Goal: Task Accomplishment & Management: Complete application form

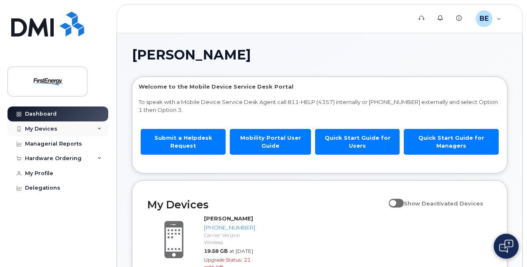
click at [99, 128] on icon at bounding box center [99, 129] width 4 height 4
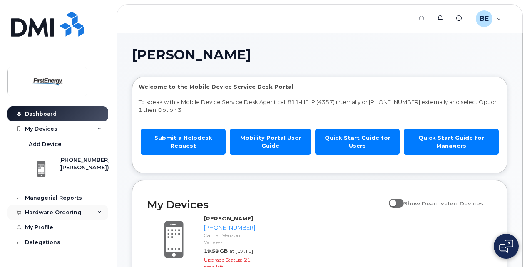
click at [99, 213] on icon at bounding box center [99, 212] width 4 height 4
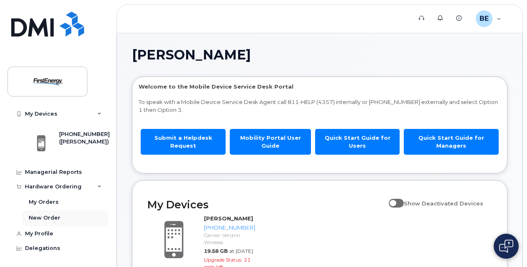
scroll to position [27, 0]
click at [44, 216] on div "New Order" at bounding box center [45, 216] width 32 height 7
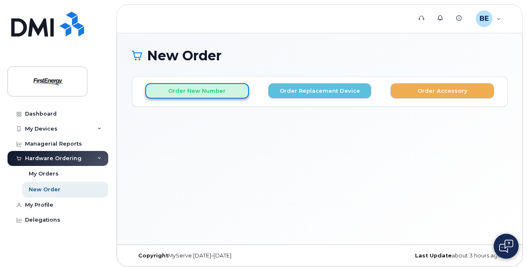
click at [206, 93] on button "Order New Number" at bounding box center [197, 90] width 104 height 15
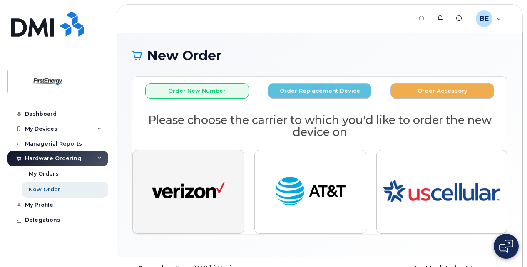
click at [216, 206] on img "button" at bounding box center [188, 191] width 73 height 37
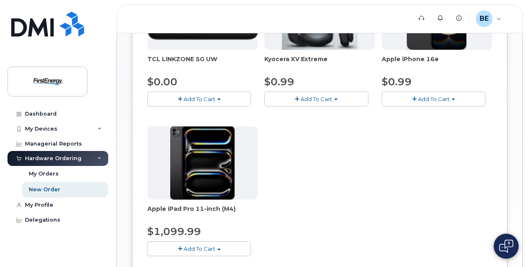
scroll to position [194, 0]
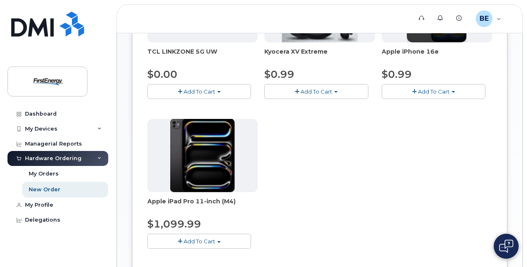
click at [433, 90] on span "Add To Cart" at bounding box center [434, 91] width 32 height 7
click at [431, 106] on link "$0.99 - 2 Year Activation" at bounding box center [425, 107] width 83 height 10
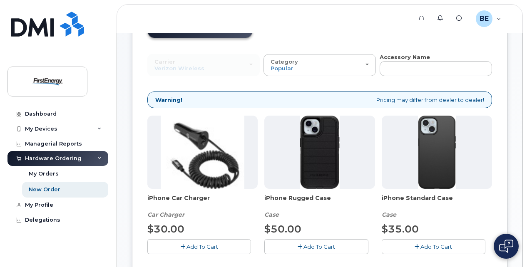
scroll to position [72, 0]
click at [441, 245] on span "Add To Cart" at bounding box center [436, 246] width 32 height 7
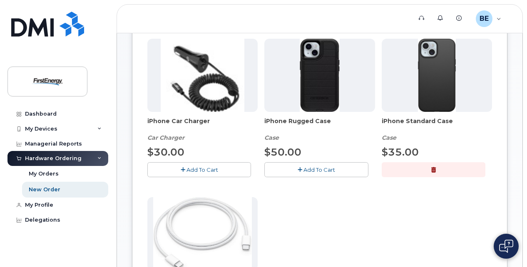
scroll to position [142, 0]
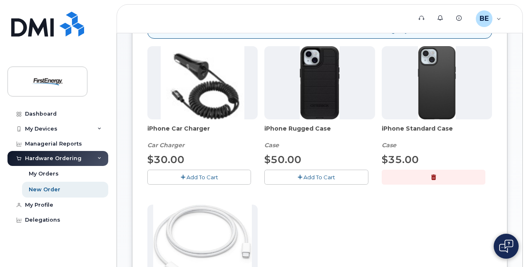
click at [204, 174] on span "Add To Cart" at bounding box center [202, 177] width 32 height 7
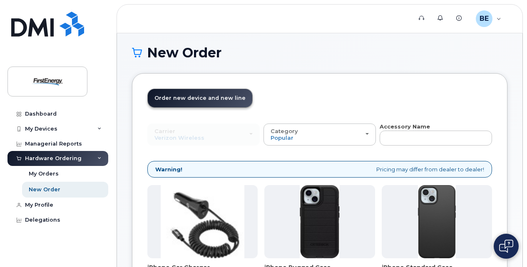
scroll to position [0, 0]
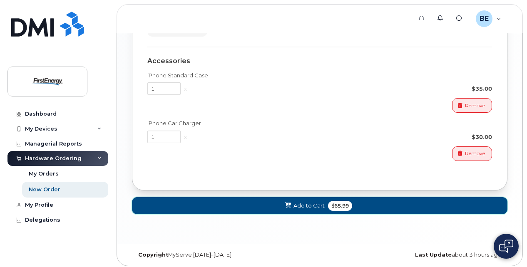
click at [309, 202] on span "Add to Cart" at bounding box center [308, 206] width 31 height 8
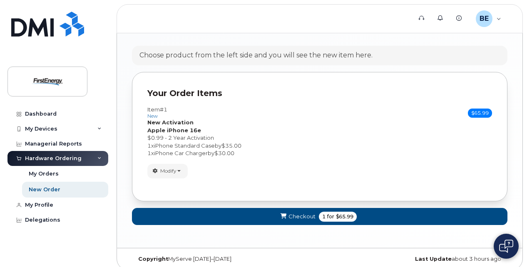
scroll to position [476, 0]
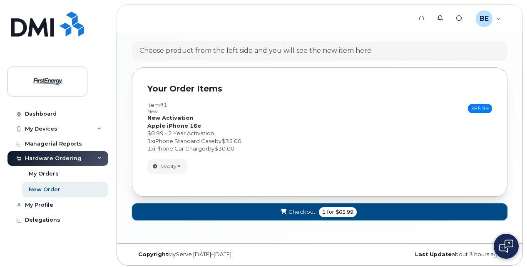
click at [304, 208] on span "Checkout" at bounding box center [301, 212] width 27 height 8
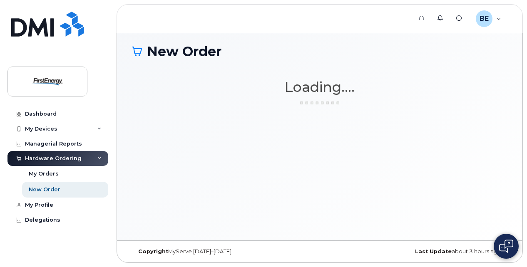
scroll to position [4, 0]
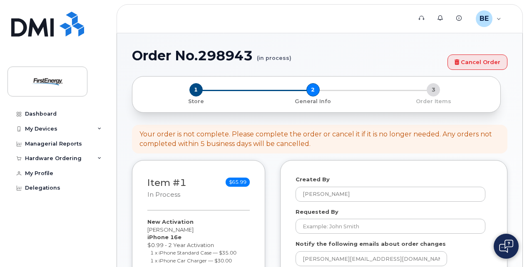
select select
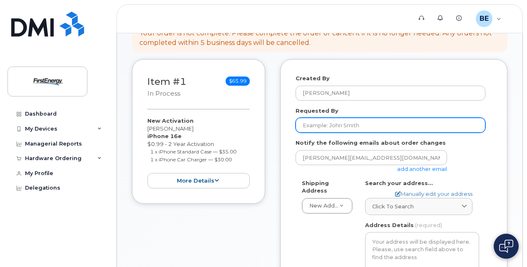
scroll to position [111, 0]
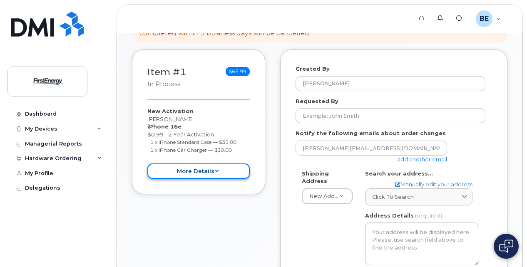
click at [217, 171] on icon at bounding box center [216, 170] width 5 height 5
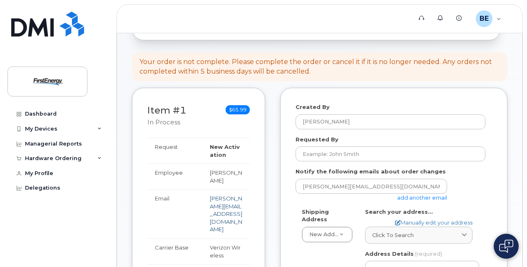
scroll to position [61, 0]
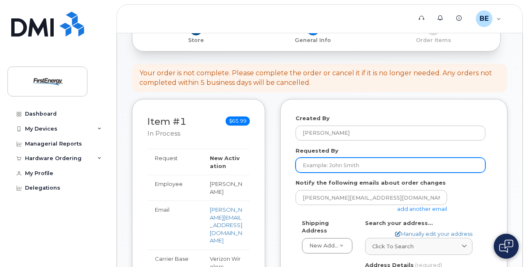
click at [384, 169] on input "Requested By" at bounding box center [390, 165] width 190 height 15
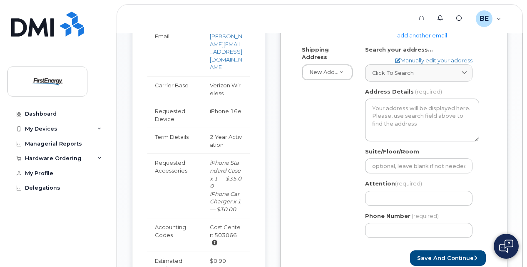
scroll to position [214, 0]
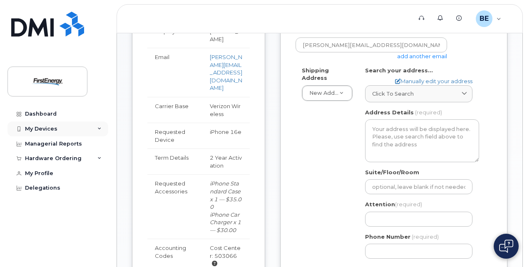
click at [100, 128] on icon at bounding box center [99, 129] width 4 height 4
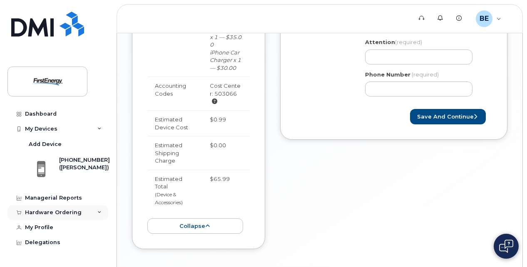
scroll to position [394, 0]
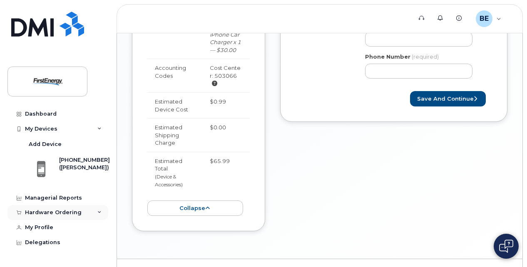
click at [97, 212] on div "Hardware Ordering" at bounding box center [57, 212] width 101 height 15
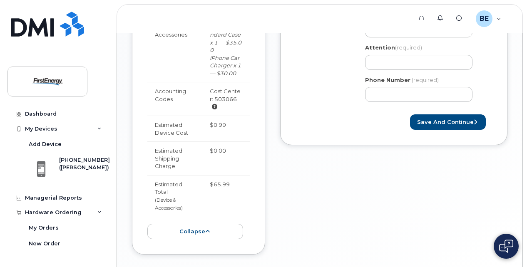
scroll to position [324, 0]
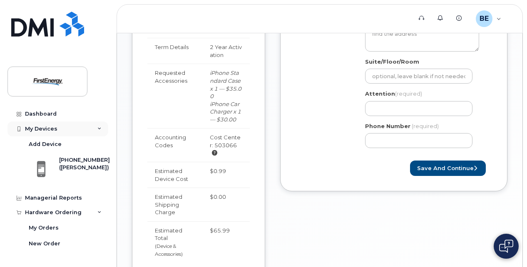
click at [52, 127] on div "My Devices" at bounding box center [41, 129] width 32 height 7
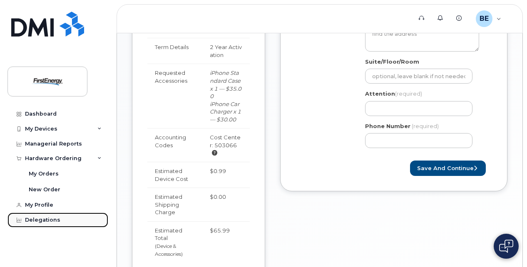
click at [43, 219] on div "Delegations" at bounding box center [42, 220] width 35 height 7
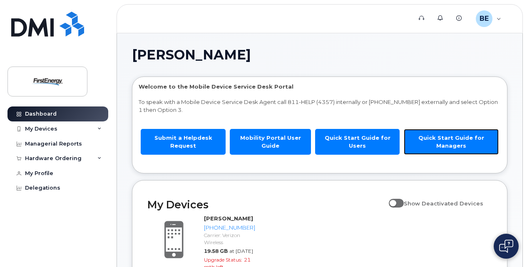
click at [454, 142] on link "Quick Start Guide for Managers" at bounding box center [451, 141] width 95 height 25
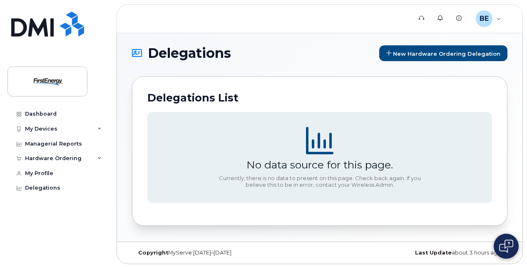
scroll to position [4, 0]
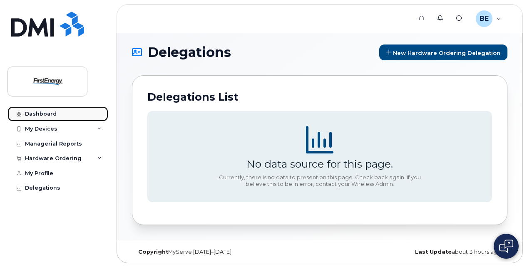
click at [61, 116] on link "Dashboard" at bounding box center [57, 113] width 101 height 15
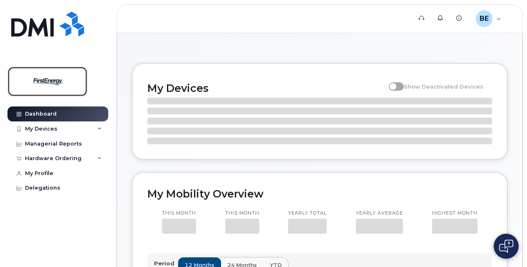
click at [52, 81] on img at bounding box center [47, 81] width 64 height 24
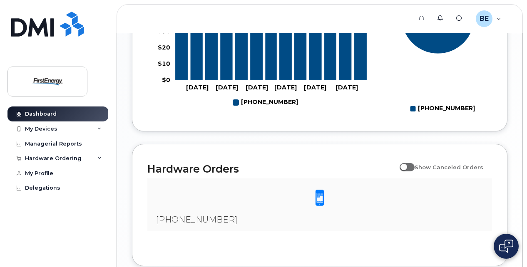
scroll to position [546, 0]
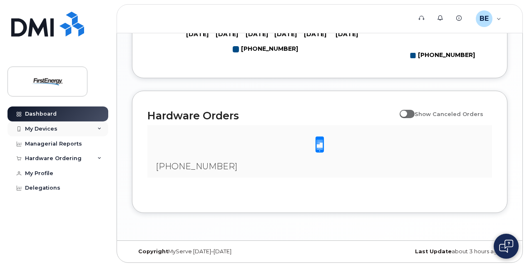
click at [93, 129] on div "My Devices" at bounding box center [57, 128] width 101 height 15
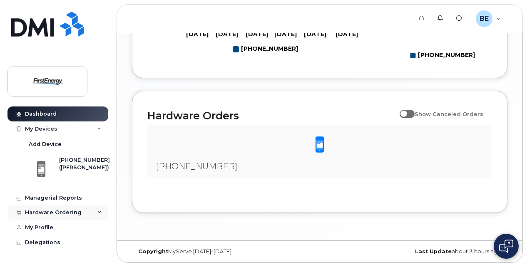
click at [96, 209] on div "Hardware Ordering" at bounding box center [57, 212] width 101 height 15
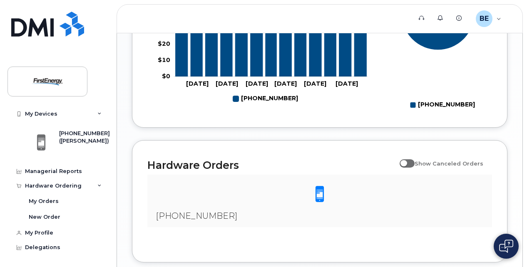
scroll to position [491, 0]
click at [498, 22] on div "BE [PERSON_NAME] Employee" at bounding box center [488, 18] width 37 height 17
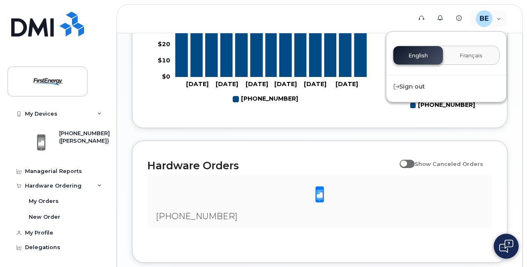
click at [423, 54] on div "English Français" at bounding box center [446, 55] width 106 height 19
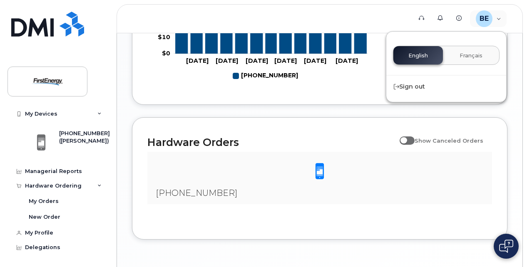
scroll to position [546, 0]
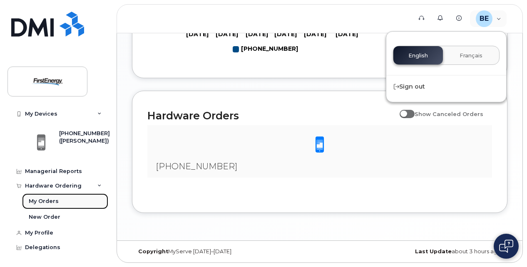
click at [56, 203] on div "My Orders" at bounding box center [44, 201] width 30 height 7
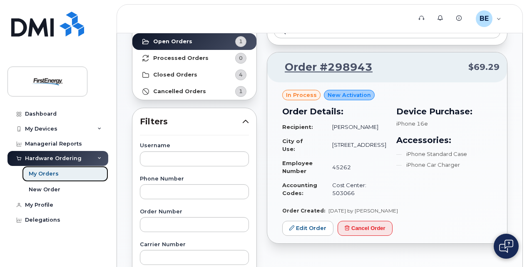
scroll to position [83, 0]
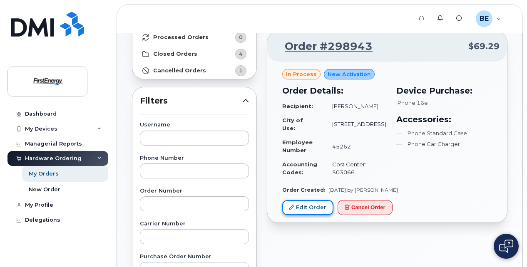
click at [307, 209] on link "Edit Order" at bounding box center [307, 207] width 51 height 15
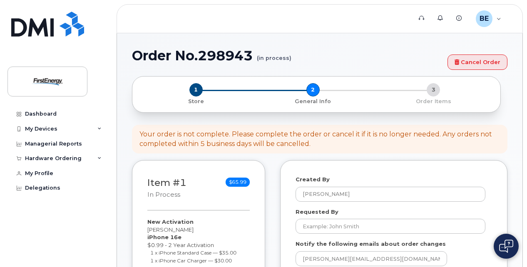
select select
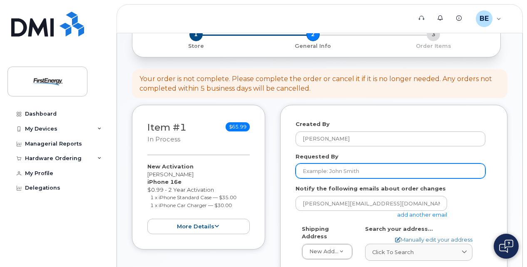
click at [328, 168] on input "Requested By" at bounding box center [390, 170] width 190 height 15
type input "[PERSON_NAME]"
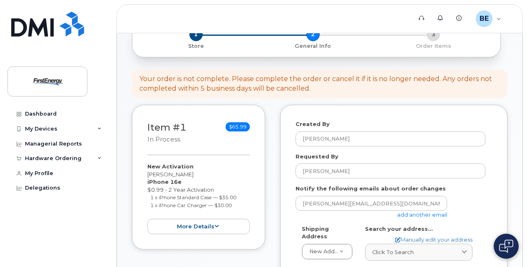
click at [407, 214] on link "add another email" at bounding box center [422, 214] width 50 height 7
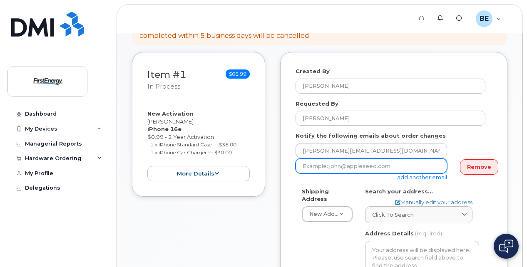
scroll to position [111, 0]
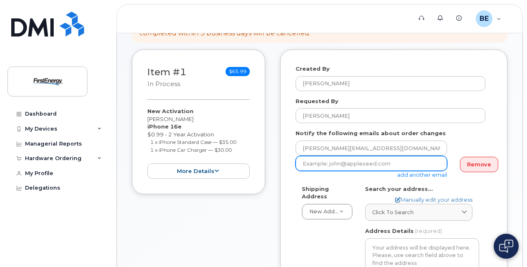
click at [341, 162] on input "email" at bounding box center [370, 163] width 151 height 15
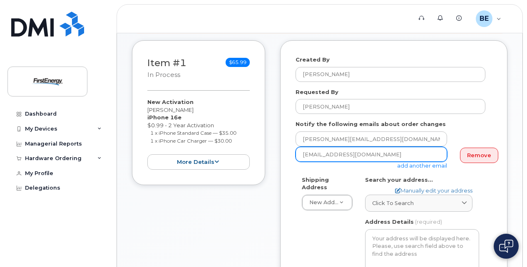
scroll to position [125, 0]
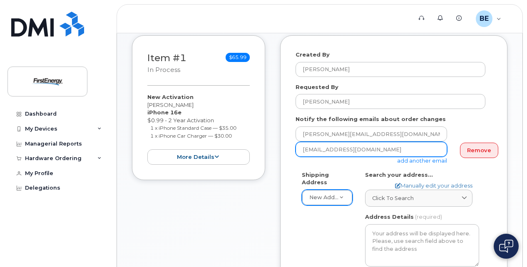
type input "[EMAIL_ADDRESS][DOMAIN_NAME]"
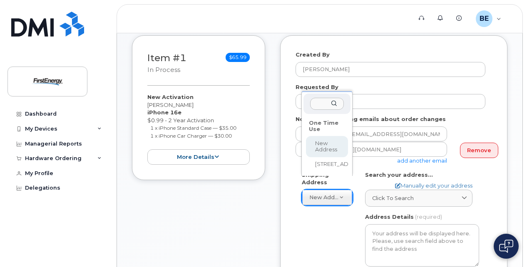
select select
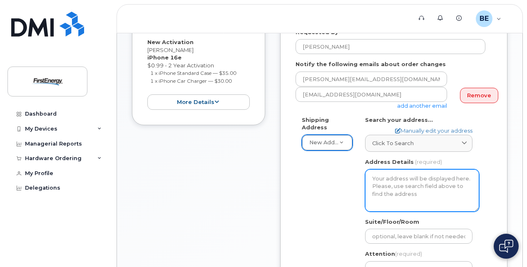
scroll to position [194, 0]
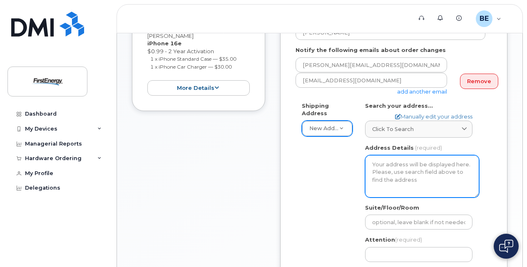
click at [397, 166] on textarea "Address Details" at bounding box center [422, 176] width 114 height 42
click at [393, 162] on textarea "Address Details" at bounding box center [422, 176] width 114 height 42
click at [394, 164] on textarea "Address Details" at bounding box center [422, 176] width 114 height 42
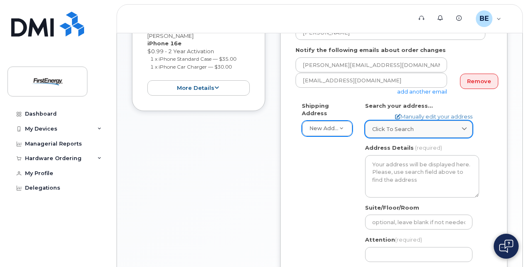
click at [412, 130] on div "Click to search" at bounding box center [418, 129] width 93 height 8
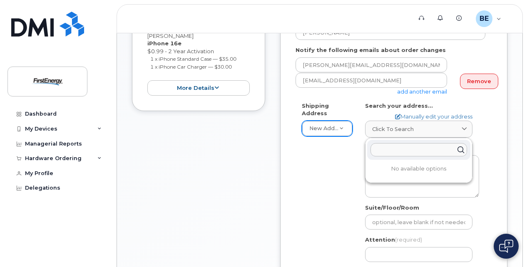
paste input "Sure, its 4233 Woodpark Dr Stow OH, 44224"
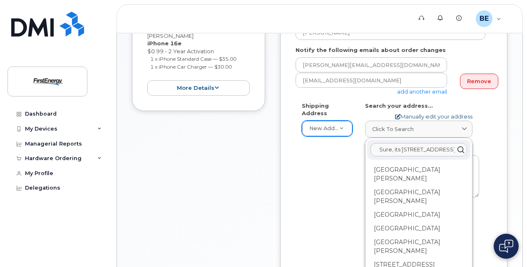
type input "Sure, its 4233 Woodpark Dr Stow OH, 44224"
click at [396, 114] on icon at bounding box center [397, 116] width 5 height 5
select select
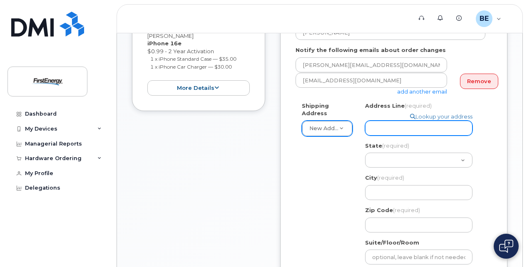
click at [395, 131] on input "Address Line (required)" at bounding box center [418, 128] width 107 height 15
paste input "Sure, its 4233 Woodpark Dr Stow OH, 44224"
select select
type input "Sure, its 4233 Woodpark Dr Stow OH, 44224"
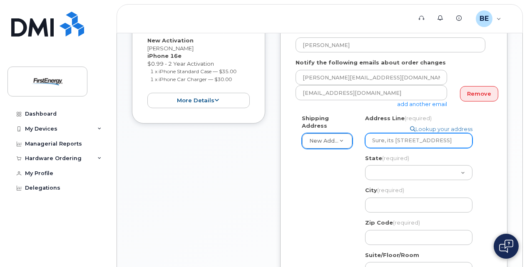
scroll to position [166, 0]
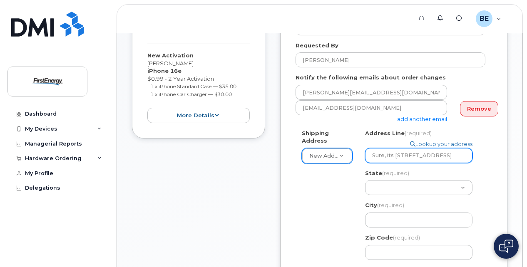
drag, startPoint x: 467, startPoint y: 154, endPoint x: 418, endPoint y: 155, distance: 49.1
click at [418, 155] on input "Sure, its 4233 Woodpark Dr Stow OH, 44224" at bounding box center [418, 155] width 107 height 15
select select
type input "Sure, its 4233 Woodpark Dr"
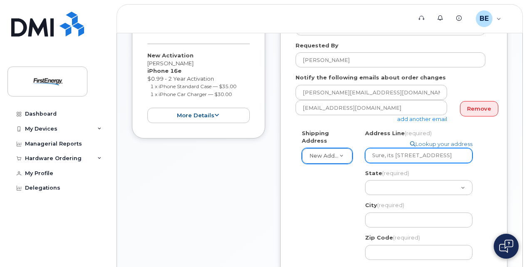
drag, startPoint x: 395, startPoint y: 154, endPoint x: 330, endPoint y: 155, distance: 64.9
click at [330, 155] on div "Shipping Address New Address New Address 21901 N Park Dr Search your address...…" at bounding box center [390, 246] width 190 height 234
select select
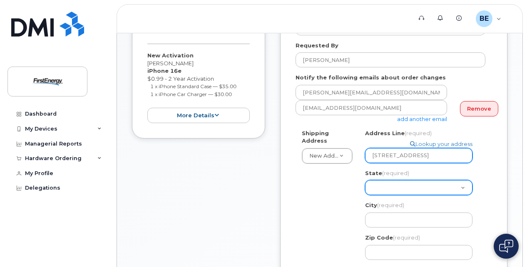
type input "4233 Woodpark Dr"
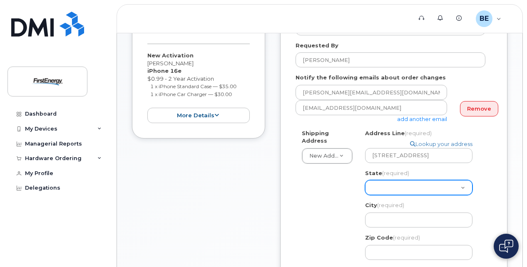
click at [395, 185] on select "Alabama Alaska American Samoa Arizona Arkansas California Colorado Connecticut …" at bounding box center [418, 187] width 107 height 15
click at [383, 191] on select "Alabama Alaska American Samoa Arizona Arkansas California Colorado Connecticut …" at bounding box center [418, 187] width 107 height 15
click at [386, 189] on select "Alabama Alaska American Samoa Arizona Arkansas California Colorado Connecticut …" at bounding box center [418, 187] width 107 height 15
select select "OH"
click at [365, 180] on select "Alabama Alaska American Samoa Arizona Arkansas California Colorado Connecticut …" at bounding box center [418, 187] width 107 height 15
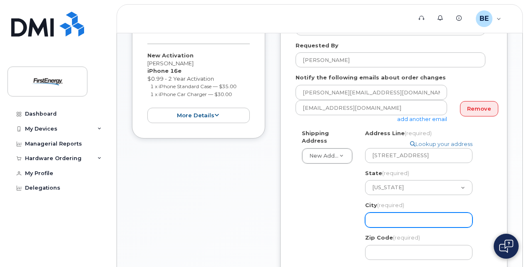
click at [396, 213] on input "City (required)" at bounding box center [418, 220] width 107 height 15
paste input "Stow OH, 44224"
select select
drag, startPoint x: 418, startPoint y: 222, endPoint x: 389, endPoint y: 223, distance: 29.1
click at [389, 223] on input "Stow OH, 44224" at bounding box center [418, 220] width 107 height 15
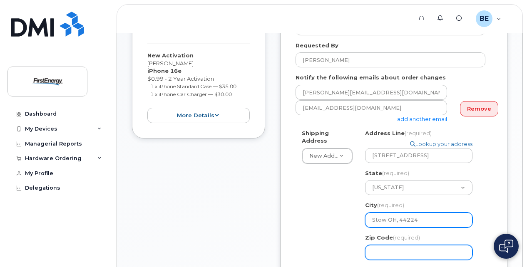
type input "Stow OH, 44224"
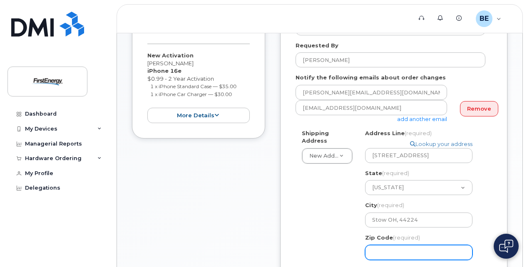
click at [381, 247] on input "Zip Code (required)" at bounding box center [418, 252] width 107 height 15
select select
type input "4"
select select
type input "44"
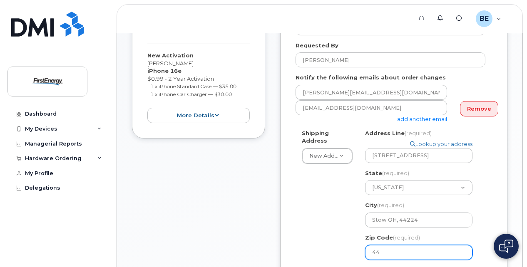
select select
type input "442"
select select
type input "4422"
select select
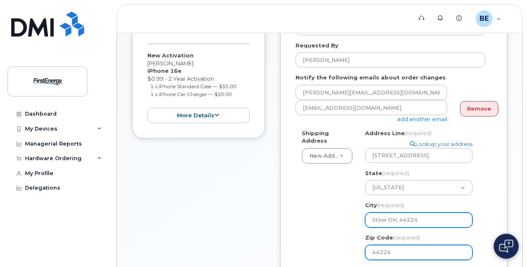
type input "44224"
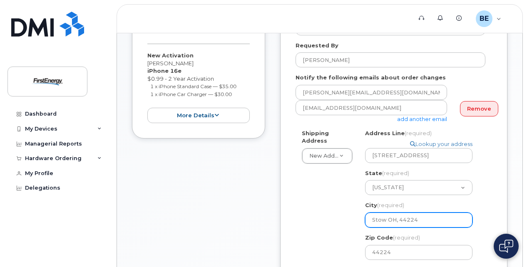
click at [421, 218] on input "Stow OH, 44224" at bounding box center [418, 220] width 107 height 15
type input "Stow OH, 44224"
select select
type input "Stow OH, 4422"
select select
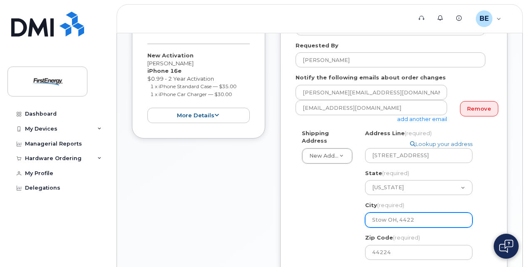
type input "Stow OH, 442"
select select
type input "Stow OH, 44"
select select
type input "Stow OH, 4"
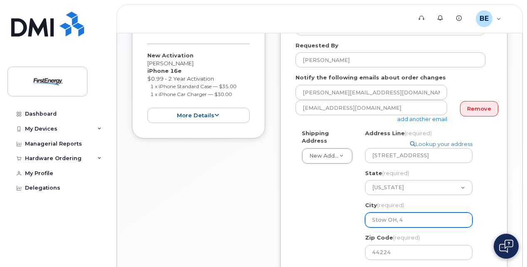
select select
type input "Stow OH,"
select select
type input "Stow OH"
select select
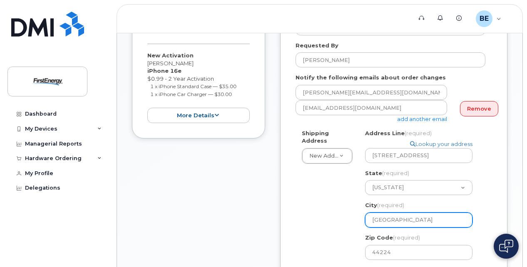
type input "Stow O"
select select
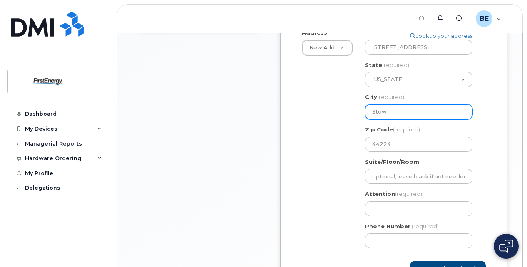
scroll to position [291, 0]
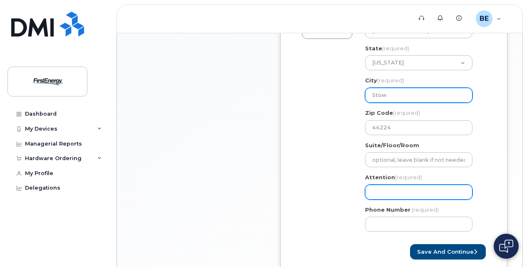
type input "Stow"
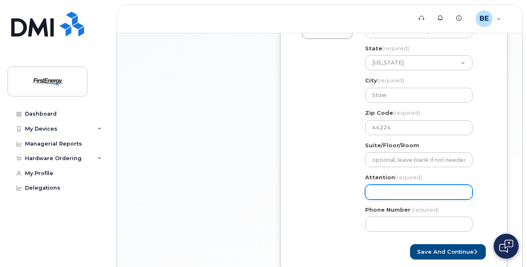
click at [399, 192] on input "Attention (required)" at bounding box center [418, 192] width 107 height 15
select select
type input "A"
select select
type input "An"
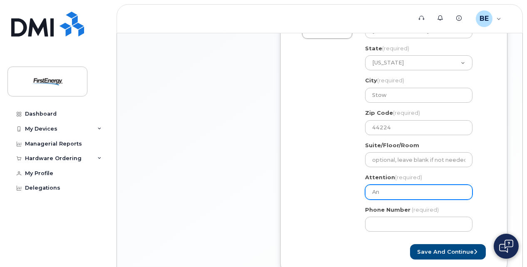
select select
type input "Ang"
select select
type input "Ange"
select select
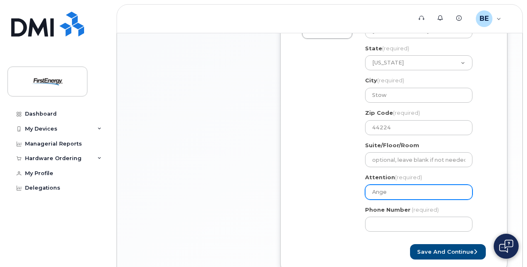
type input "Angel"
select select
type input "Angela"
select select
type input "Angela W"
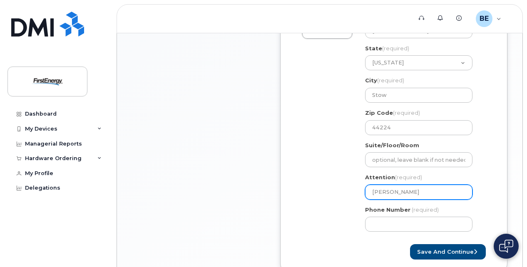
select select
type input "Angela Wo"
select select
type input "Angela Woo"
select select
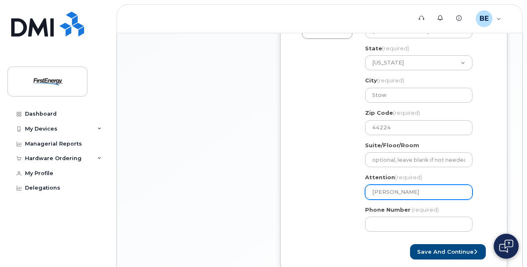
type input "Angela Wood"
select select
type input "Angela Woods"
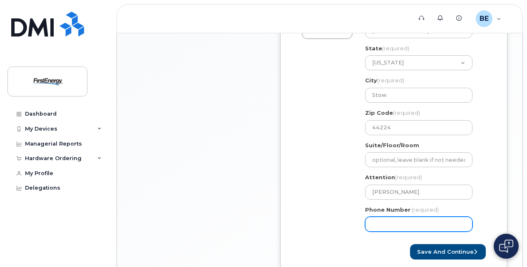
click at [401, 225] on input "Phone Number" at bounding box center [418, 224] width 107 height 15
type input "440"
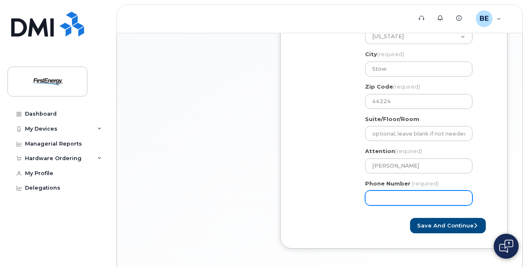
scroll to position [352, 0]
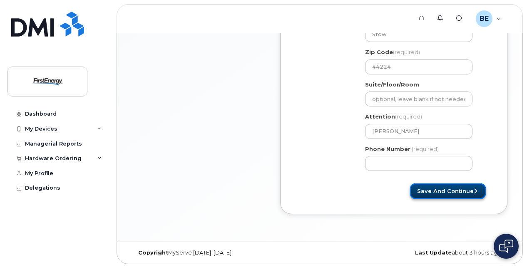
click at [451, 190] on button "Save and Continue" at bounding box center [448, 190] width 76 height 15
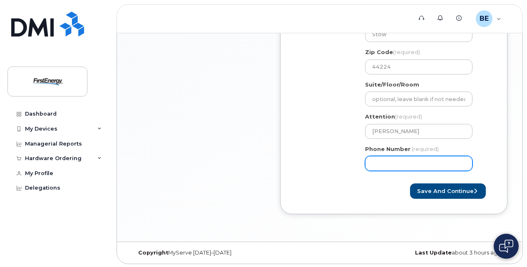
click at [432, 162] on input "Phone Number" at bounding box center [418, 163] width 107 height 15
click at [384, 160] on input "Phone Number" at bounding box center [418, 163] width 107 height 15
click at [395, 161] on input "Phone Number" at bounding box center [418, 163] width 107 height 15
select select
type input "4408297036"
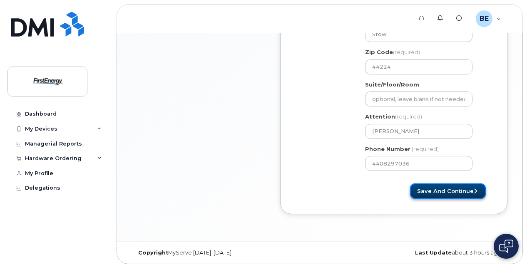
click at [451, 192] on button "Save and Continue" at bounding box center [448, 190] width 76 height 15
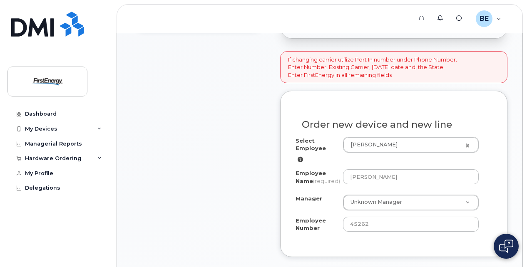
scroll to position [291, 0]
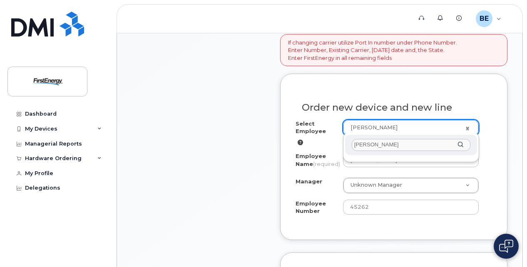
click at [463, 145] on div "[PERSON_NAME]" at bounding box center [411, 145] width 132 height 20
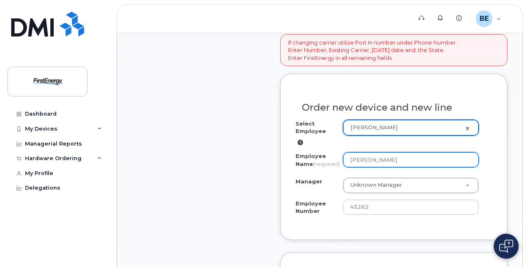
click at [414, 161] on input "[PERSON_NAME]" at bounding box center [411, 159] width 136 height 15
drag, startPoint x: 414, startPoint y: 161, endPoint x: 332, endPoint y: 154, distance: 81.5
click at [332, 154] on div "Employee Name (required) Blake Eppler" at bounding box center [393, 161] width 196 height 19
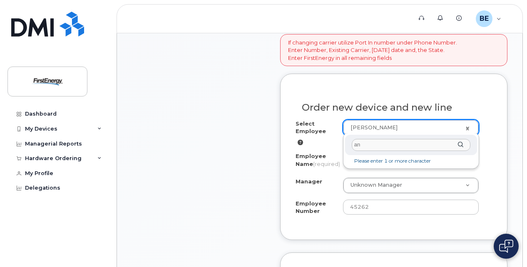
type input "a"
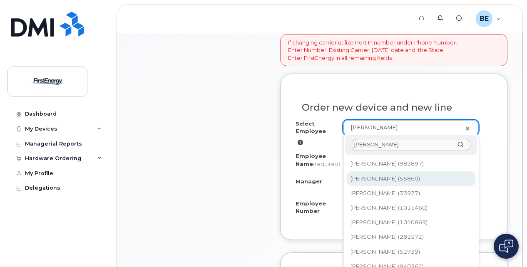
type input "woods"
type input "2071869"
type input "[PERSON_NAME]"
type input "55860"
type input "1910 West Market Street"
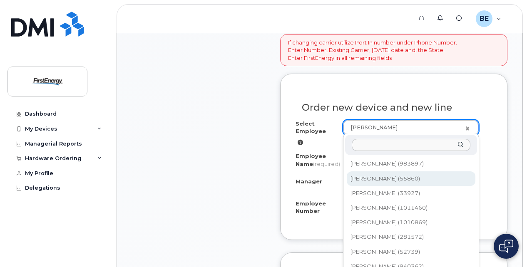
select select "2066747"
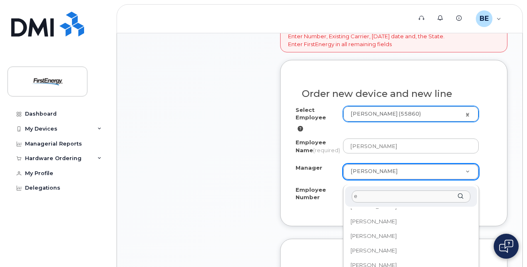
scroll to position [0, 0]
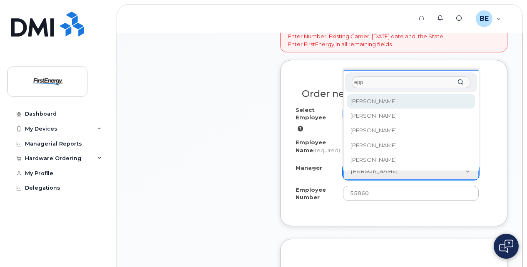
type input "epp"
select select "2084736"
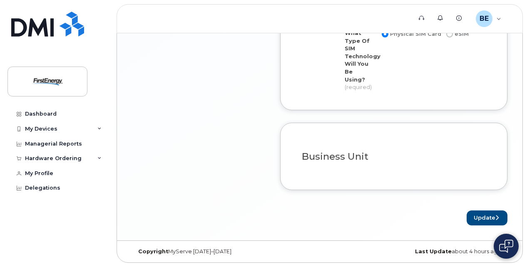
scroll to position [740, 0]
click at [367, 165] on div "Business Unit" at bounding box center [393, 153] width 196 height 30
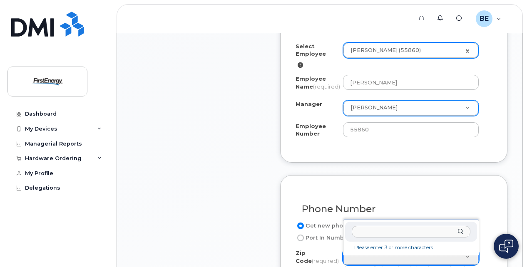
scroll to position [421, 0]
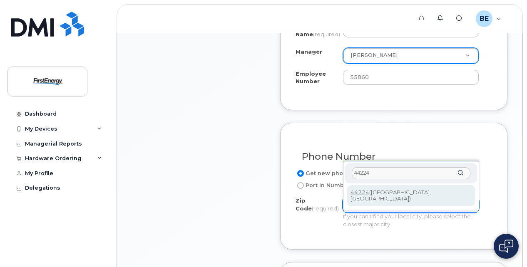
type input "44224"
type input "44224 (Stow, OH)"
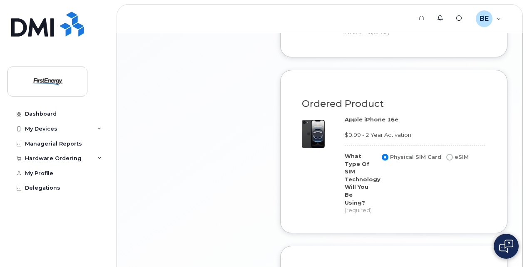
scroll to position [615, 0]
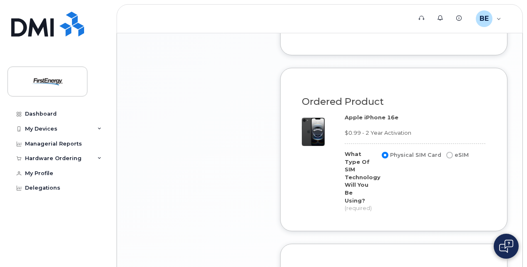
click at [446, 158] on input "eSIM" at bounding box center [449, 155] width 7 height 7
radio input "true"
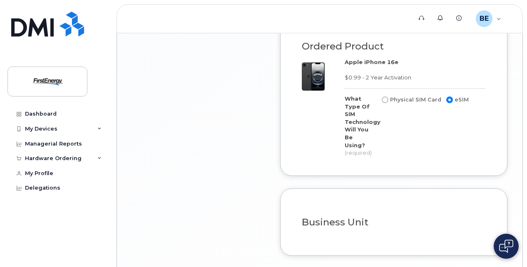
scroll to position [740, 0]
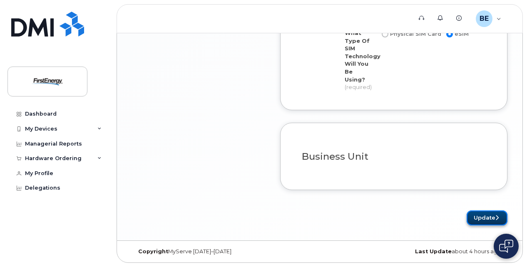
click at [492, 219] on button "Update" at bounding box center [486, 217] width 41 height 15
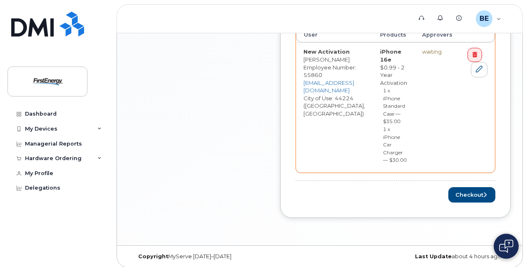
scroll to position [395, 0]
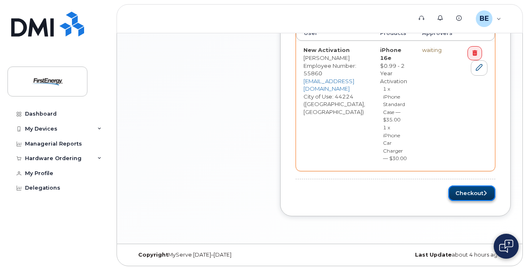
click at [474, 189] on button "Checkout" at bounding box center [471, 193] width 47 height 15
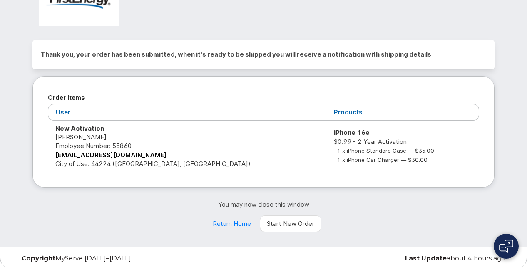
scroll to position [47, 0]
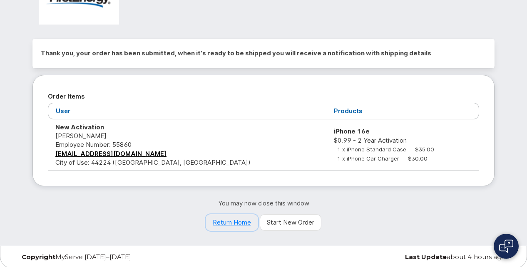
click at [245, 222] on link "Return Home" at bounding box center [232, 222] width 52 height 17
